Goal: Check status: Check status

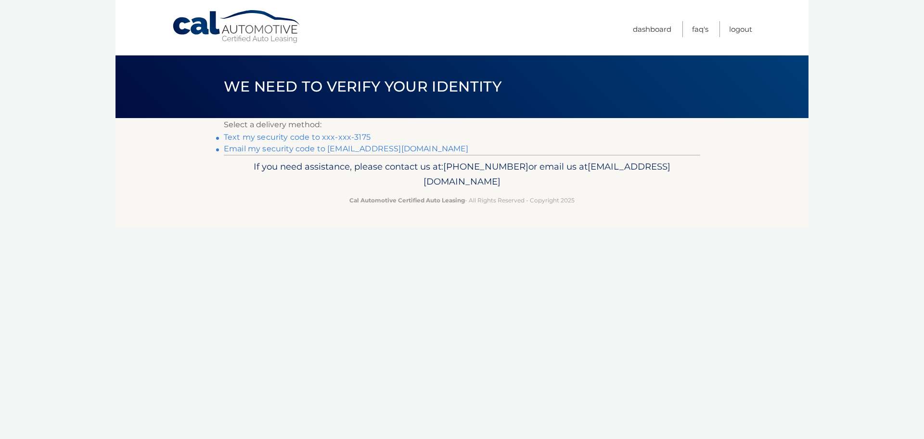
click at [315, 136] on link "Text my security code to xxx-xxx-3175" at bounding box center [297, 136] width 147 height 9
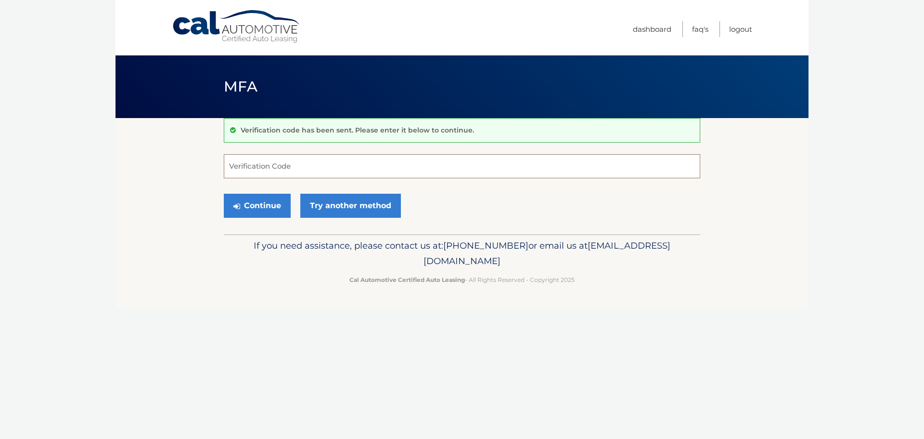
click at [296, 164] on input "Verification Code" at bounding box center [462, 166] width 477 height 24
type input "846704"
click at [224, 194] on button "Continue" at bounding box center [257, 206] width 67 height 24
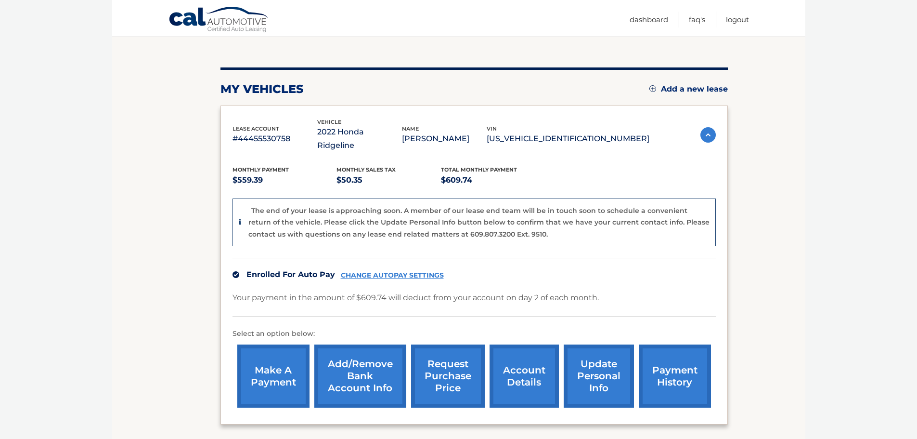
scroll to position [96, 0]
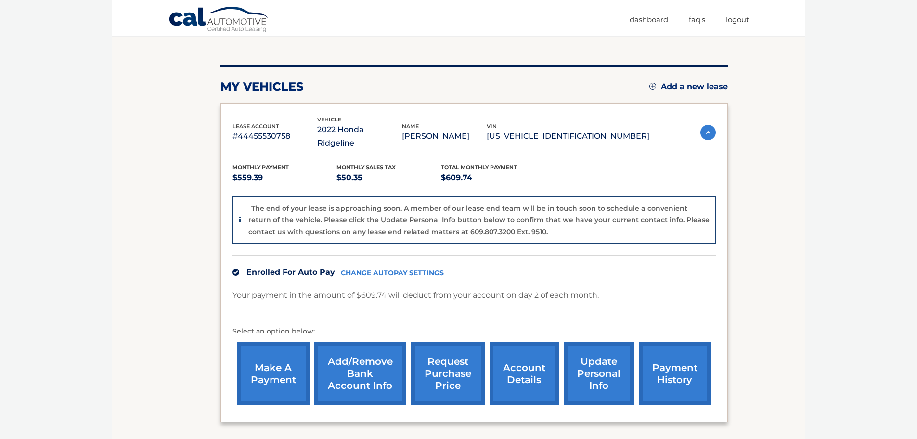
click at [666, 363] on link "payment history" at bounding box center [675, 373] width 72 height 63
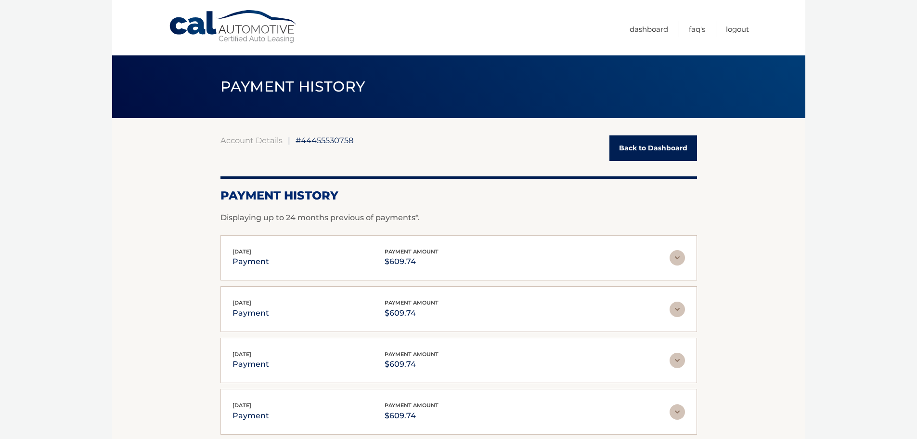
click at [635, 145] on link "Back to Dashboard" at bounding box center [654, 148] width 88 height 26
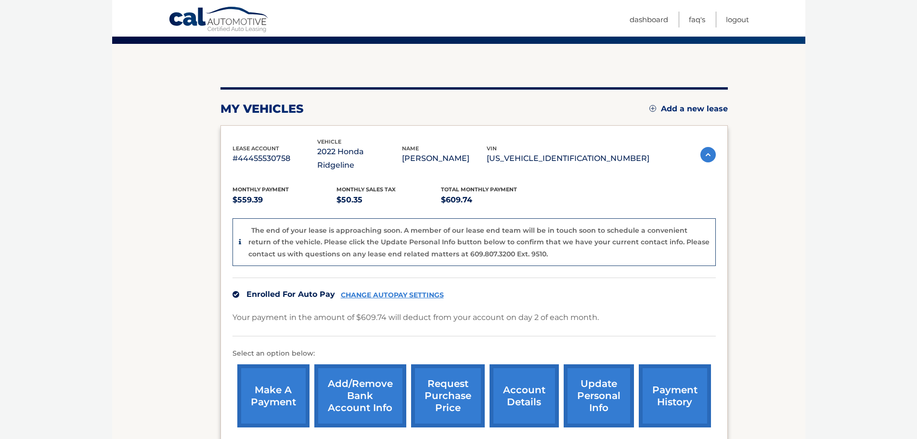
scroll to position [72, 0]
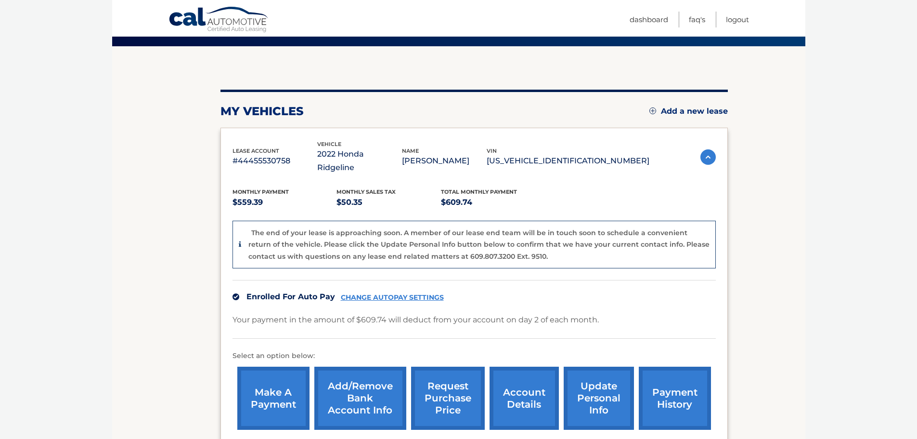
click at [515, 387] on link "account details" at bounding box center [524, 397] width 69 height 63
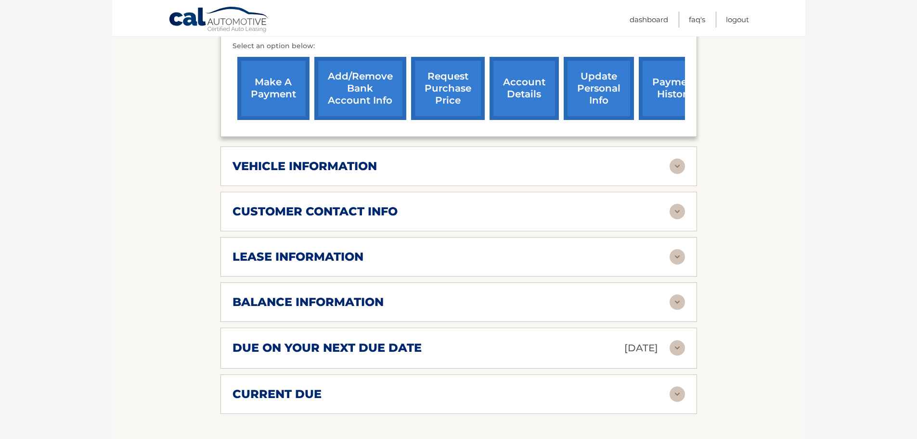
scroll to position [337, 0]
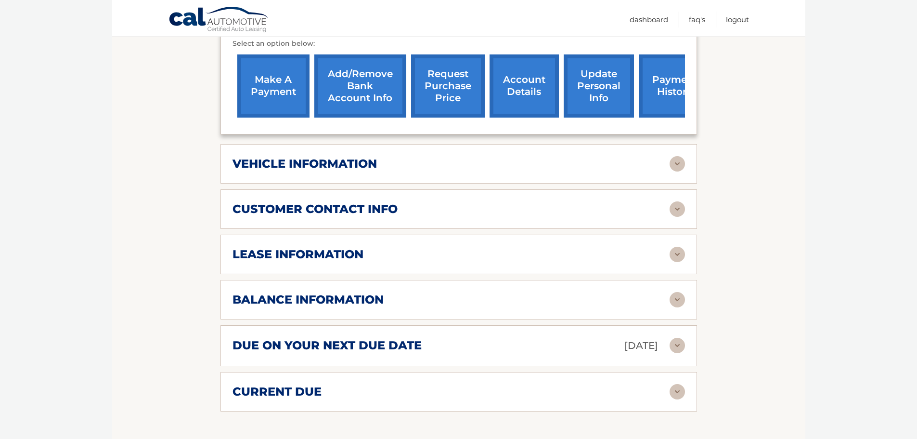
click at [676, 292] on img at bounding box center [677, 299] width 15 height 15
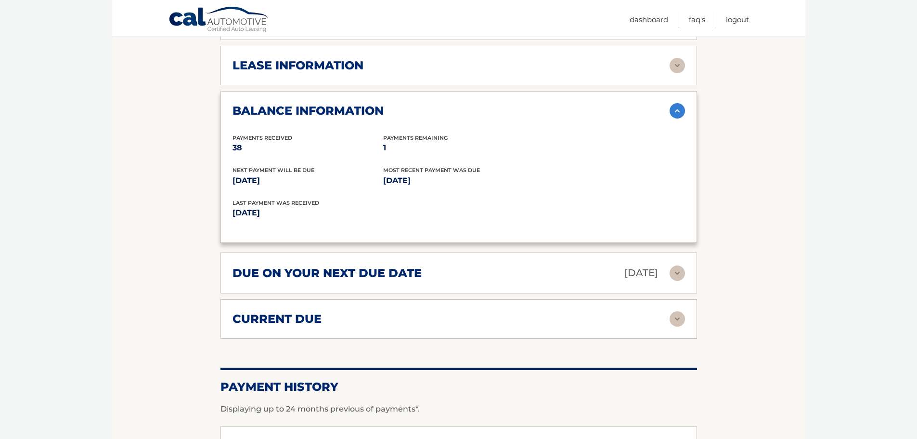
scroll to position [530, 0]
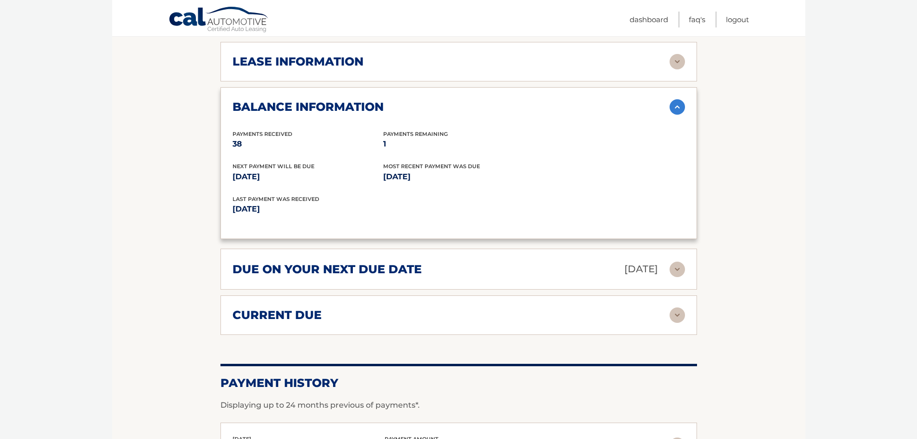
click at [686, 302] on div "current due Late Charges $0.00 Miscelleneous Charges* $0.00 Sales Tax $0.00 pay…" at bounding box center [459, 314] width 477 height 39
click at [679, 307] on img at bounding box center [677, 314] width 15 height 15
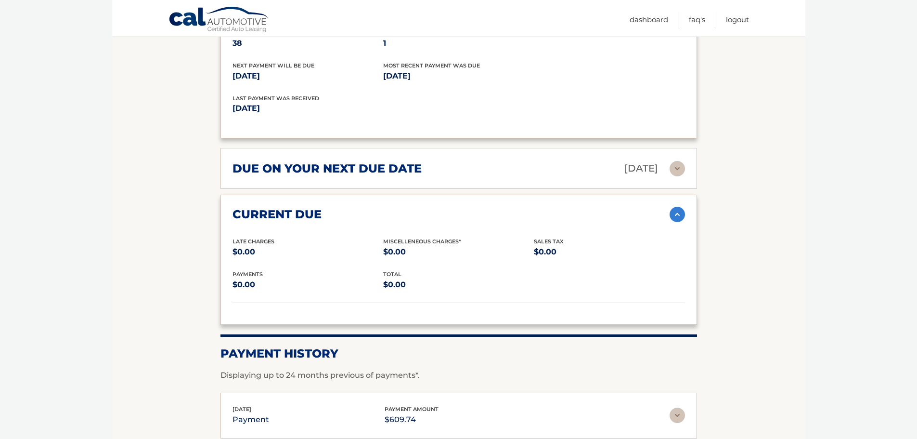
scroll to position [626, 0]
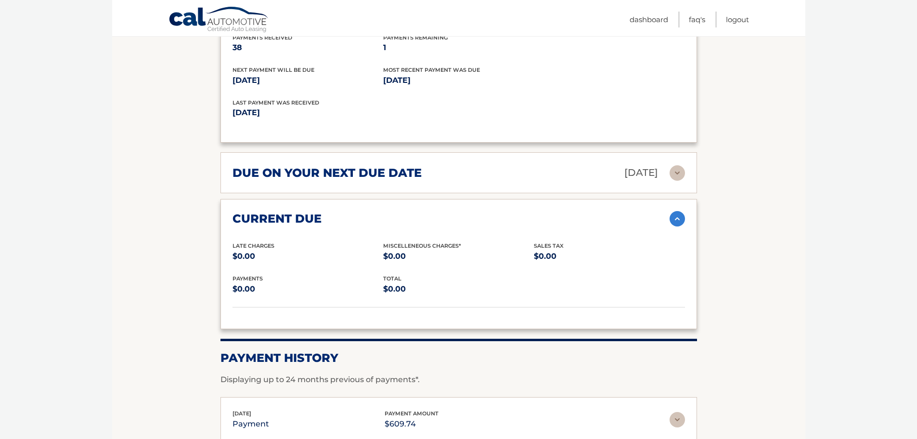
click at [676, 165] on img at bounding box center [677, 172] width 15 height 15
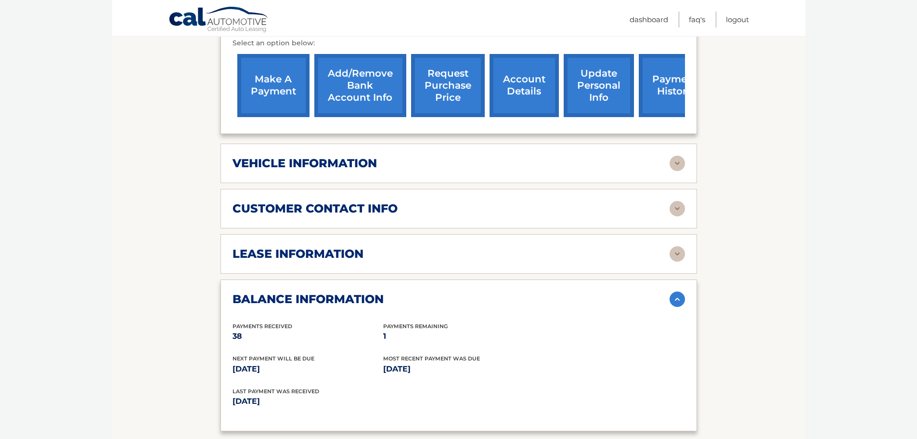
scroll to position [337, 0]
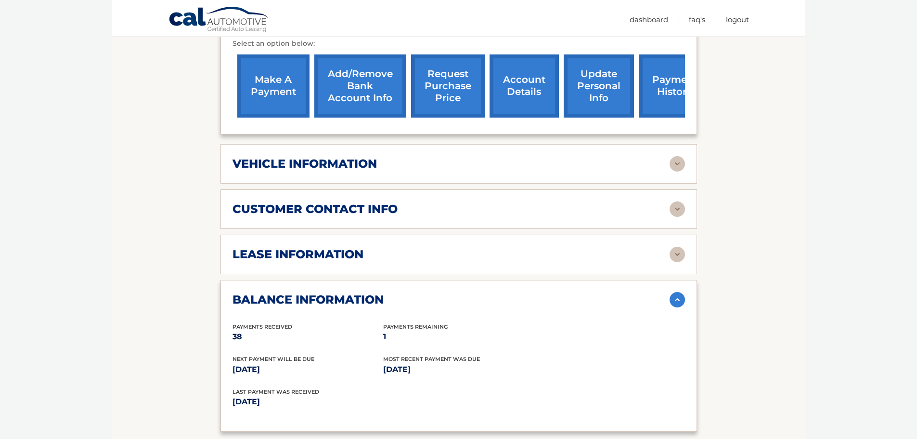
click at [681, 247] on img at bounding box center [677, 254] width 15 height 15
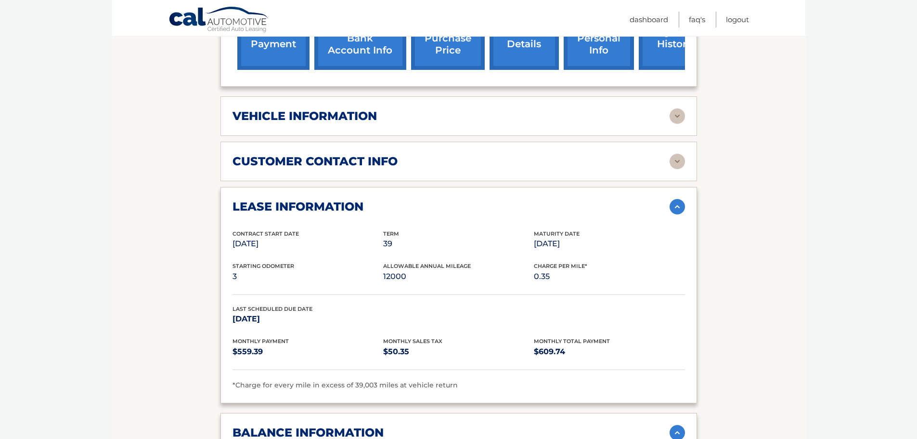
scroll to position [385, 0]
click at [677, 108] on img at bounding box center [677, 115] width 15 height 15
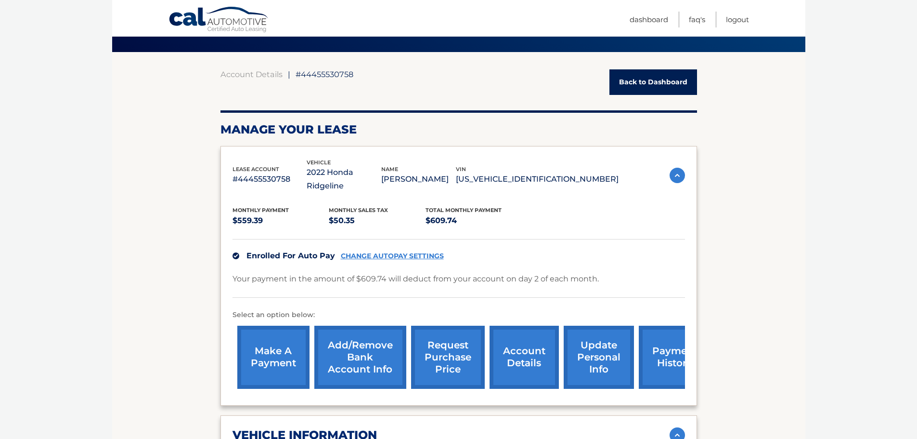
scroll to position [0, 0]
